Goal: Information Seeking & Learning: Find specific fact

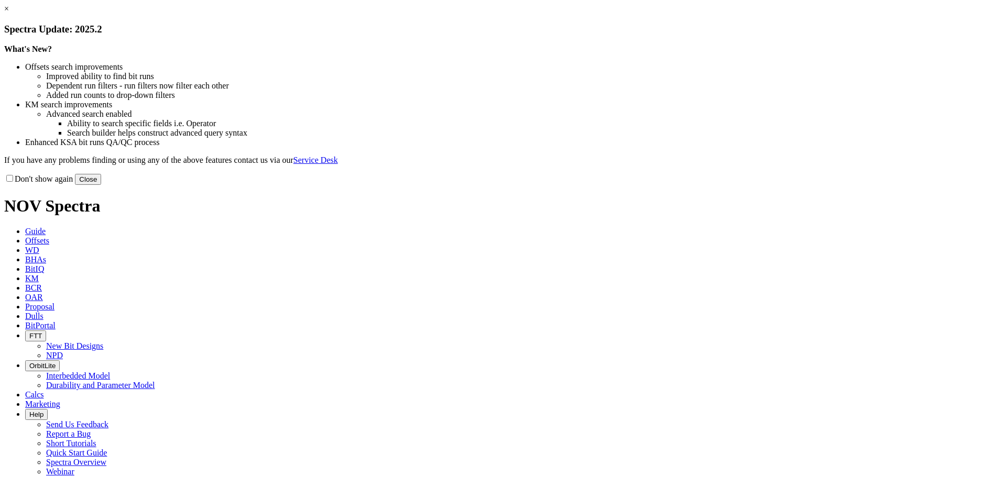
drag, startPoint x: 706, startPoint y: 287, endPoint x: 683, endPoint y: 270, distance: 28.9
click at [101, 185] on button "Close" at bounding box center [88, 179] width 26 height 11
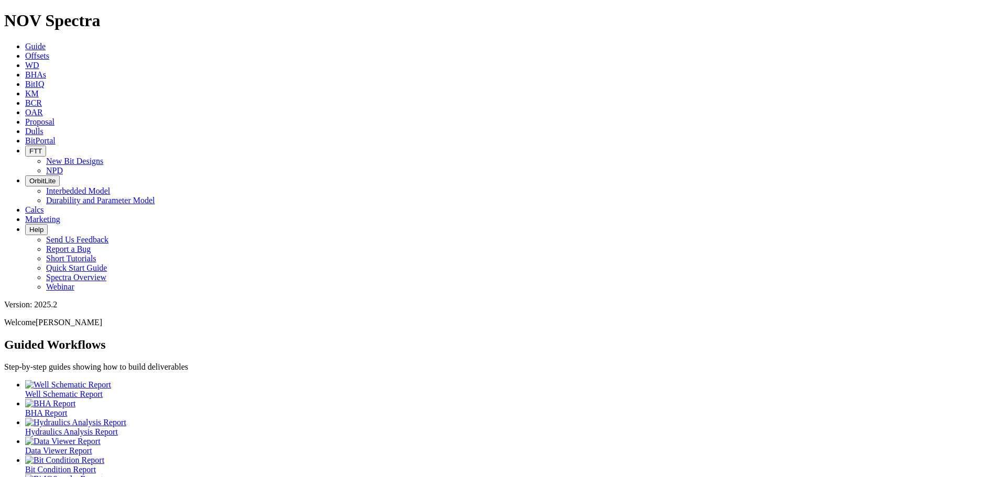
click at [49, 51] on span "Offsets" at bounding box center [37, 55] width 24 height 9
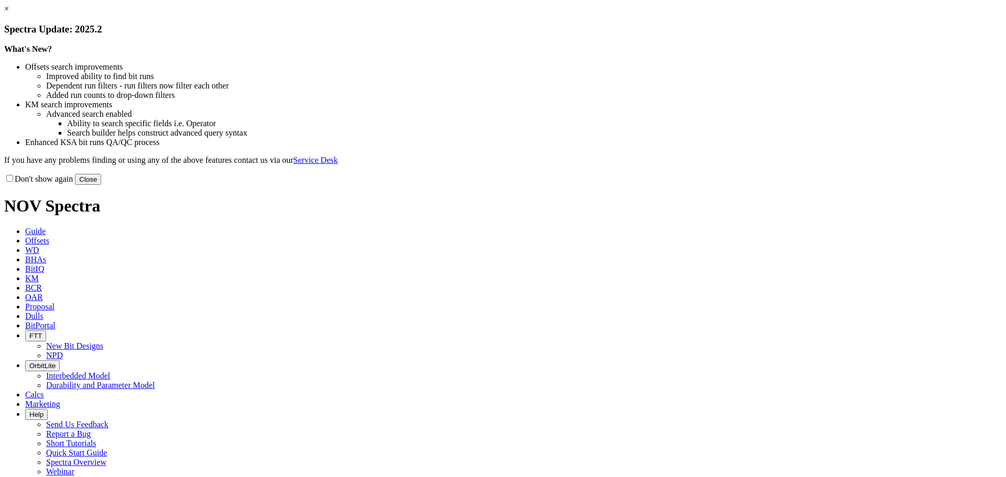
drag, startPoint x: 717, startPoint y: 285, endPoint x: 711, endPoint y: 283, distance: 6.6
click at [101, 185] on button "Close" at bounding box center [88, 179] width 26 height 11
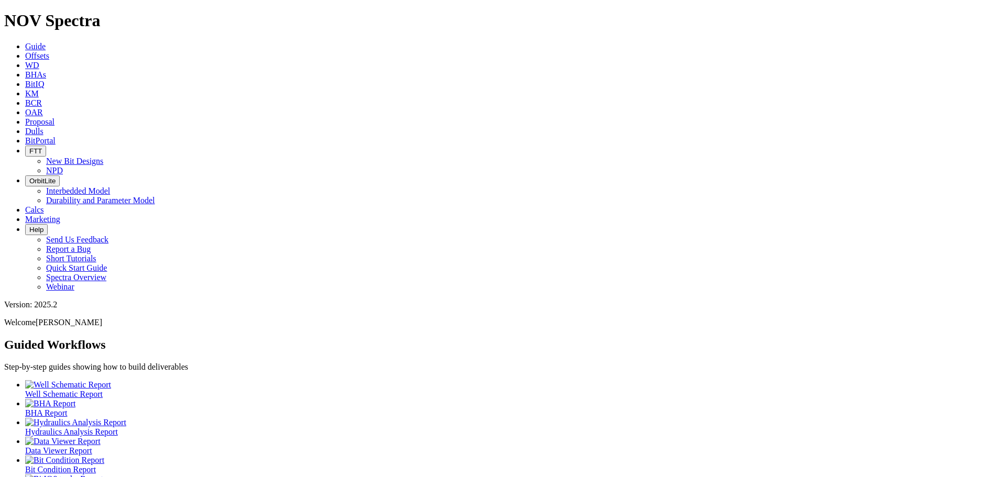
click at [49, 51] on span "Offsets" at bounding box center [37, 55] width 24 height 9
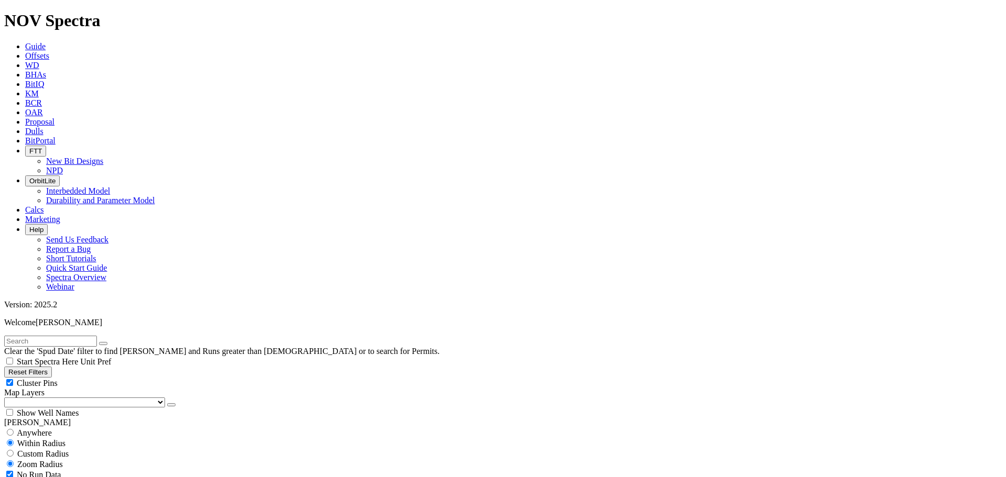
click at [104, 378] on div "Cluster Pins" at bounding box center [502, 383] width 997 height 10
checkbox input "false"
click at [54, 397] on select "US Counties Alberta, CA Townships British Columbia, CA Townships British Columb…" at bounding box center [84, 402] width 161 height 10
click at [8, 397] on select "US Counties Alberta, CA Townships British Columbia, CA Townships British Columb…" at bounding box center [84, 402] width 161 height 10
click at [43, 336] on input "text" at bounding box center [50, 341] width 93 height 11
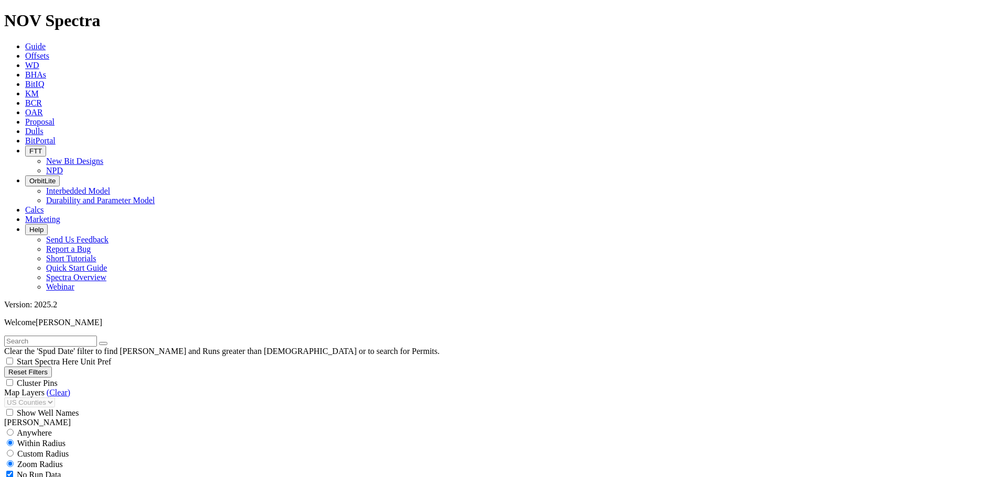
click at [45, 336] on input "text" at bounding box center [50, 341] width 93 height 11
click at [81, 336] on input "text" at bounding box center [50, 341] width 93 height 11
type input "Co4"
click at [109, 342] on button "submit" at bounding box center [113, 343] width 8 height 3
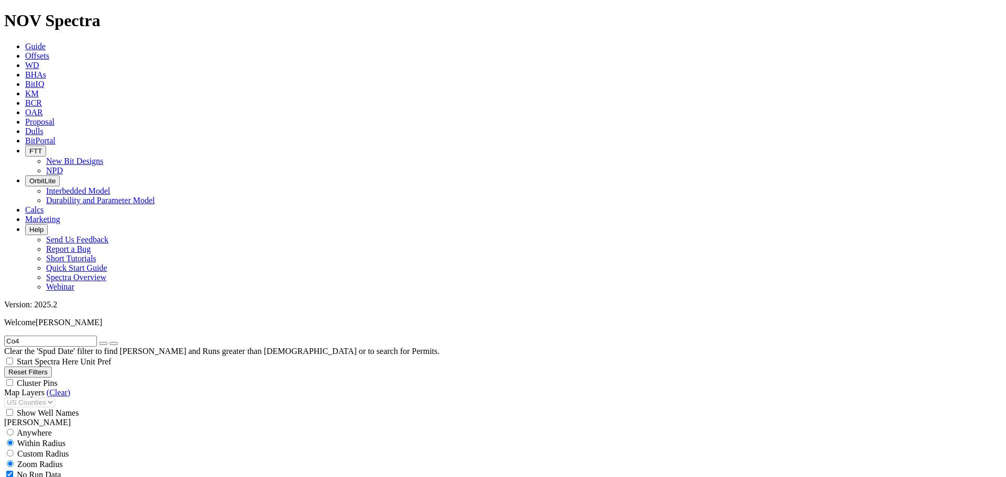
type input "1"
checkbox input "false"
type input "190"
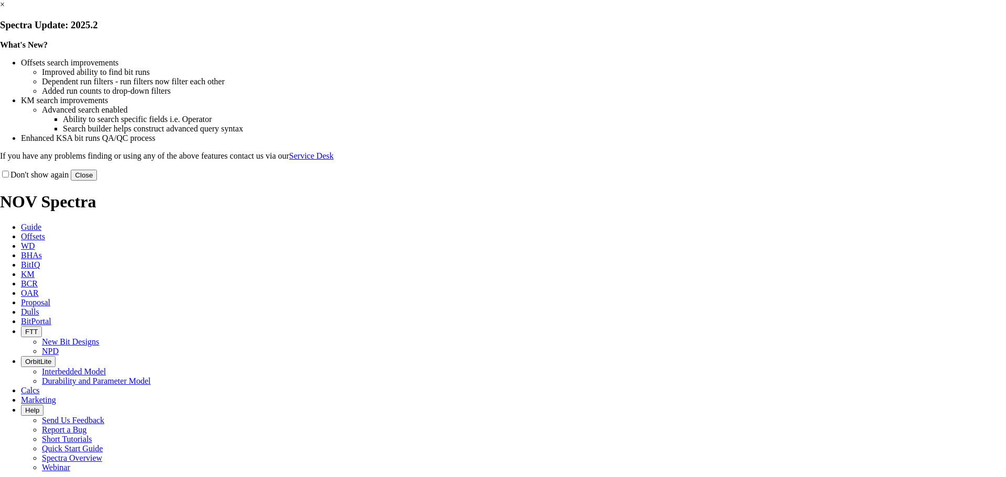
click at [97, 181] on button "Close" at bounding box center [84, 175] width 26 height 11
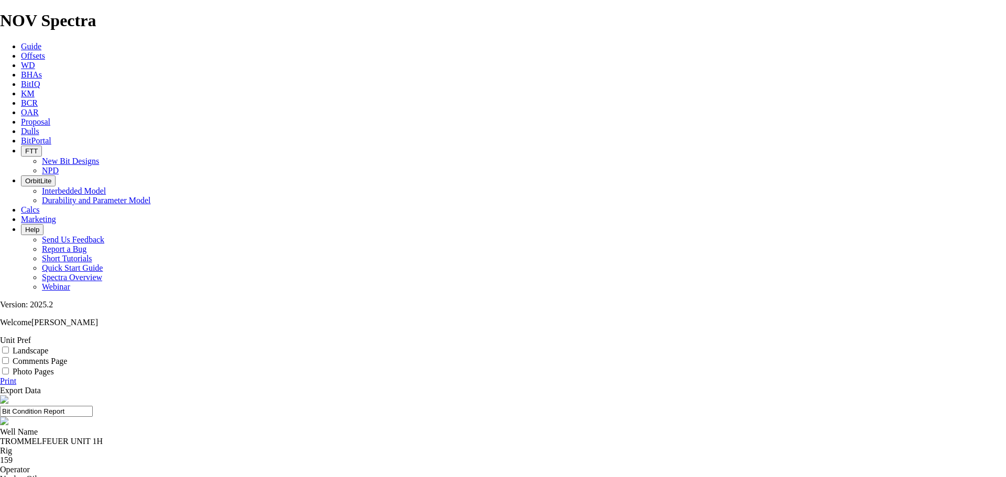
scroll to position [5, 0]
click at [9, 368] on input "Photo Pages" at bounding box center [5, 371] width 7 height 7
checkbox input "true"
